Goal: Information Seeking & Learning: Learn about a topic

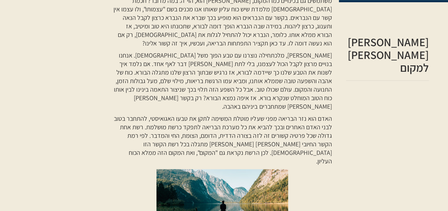
scroll to position [319, 0]
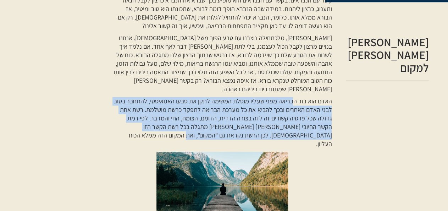
drag, startPoint x: 294, startPoint y: 82, endPoint x: 228, endPoint y: 112, distance: 72.4
click at [228, 112] on p "האדם הוא נזר הבריאה מפני שעליו מוטלת המשימה לתקן את טבעו האגואיסטי, להתחבר בטוב…" at bounding box center [222, 122] width 219 height 51
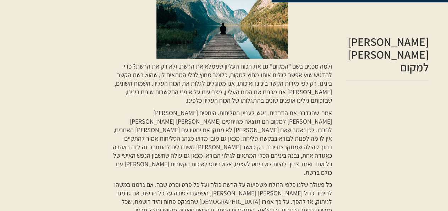
scroll to position [497, 0]
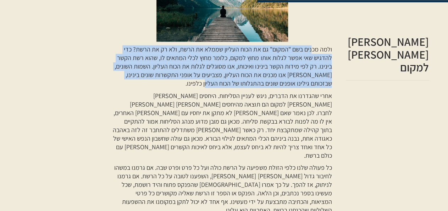
drag, startPoint x: 313, startPoint y: 20, endPoint x: 210, endPoint y: 51, distance: 107.8
click at [210, 51] on p "ולמה מכנים בשם "המקום" גם את הכוח העליון שממלא את הרשת, ולא רק את הרשת? כדי להד…" at bounding box center [222, 66] width 219 height 43
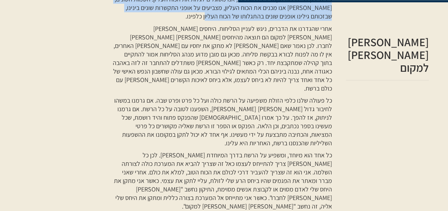
scroll to position [568, 0]
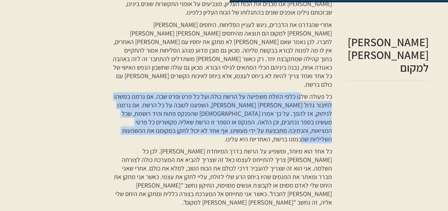
drag, startPoint x: 300, startPoint y: 48, endPoint x: 139, endPoint y: 82, distance: 164.8
click at [139, 92] on p "כל פעולה שלנו כלפי הזולת משפיעה על הרשת כולה ועל כל פרט ופרט שבה. אם גרמנו במשה…" at bounding box center [222, 117] width 219 height 51
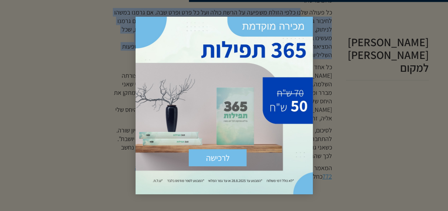
scroll to position [674, 0]
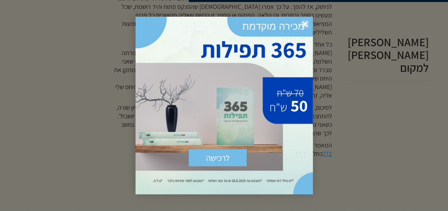
click at [304, 24] on span "×" at bounding box center [305, 25] width 16 height 16
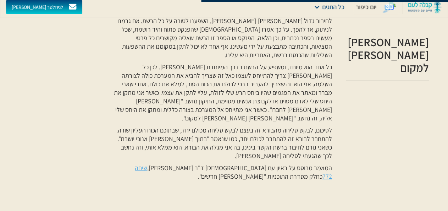
scroll to position [639, 0]
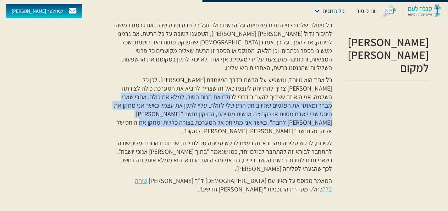
drag, startPoint x: 271, startPoint y: 43, endPoint x: 218, endPoint y: 65, distance: 57.6
click at [218, 76] on p "כל אחד הוא מיוחד, ומשפיע על הרשת בדרך המיוחדת [PERSON_NAME]. לכן כל [PERSON_NAM…" at bounding box center [222, 106] width 219 height 60
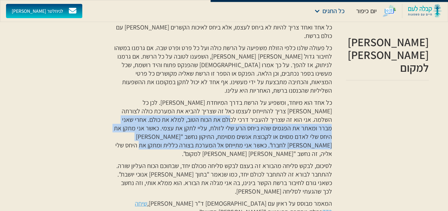
scroll to position [603, 0]
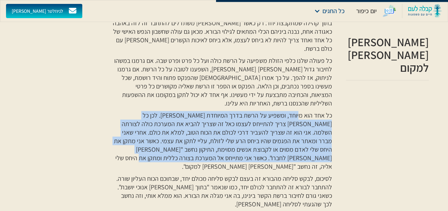
drag, startPoint x: 299, startPoint y: 58, endPoint x: 216, endPoint y: 102, distance: 93.9
click at [216, 111] on p "כל אחד הוא מיוחד, ומשפיע על הרשת בדרך המיוחדת [PERSON_NAME]. לכן כל [PERSON_NAM…" at bounding box center [222, 141] width 219 height 60
click at [208, 111] on p "כל אחד הוא מיוחד, ומשפיע על הרשת בדרך המיוחדת [PERSON_NAME]. לכן כל [PERSON_NAM…" at bounding box center [222, 141] width 219 height 60
